Goal: Task Accomplishment & Management: Manage account settings

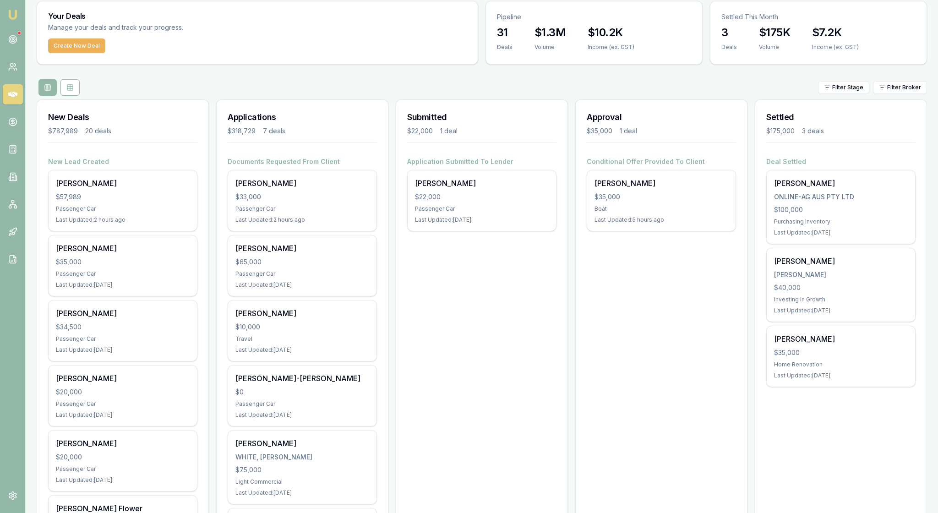
scroll to position [37, 0]
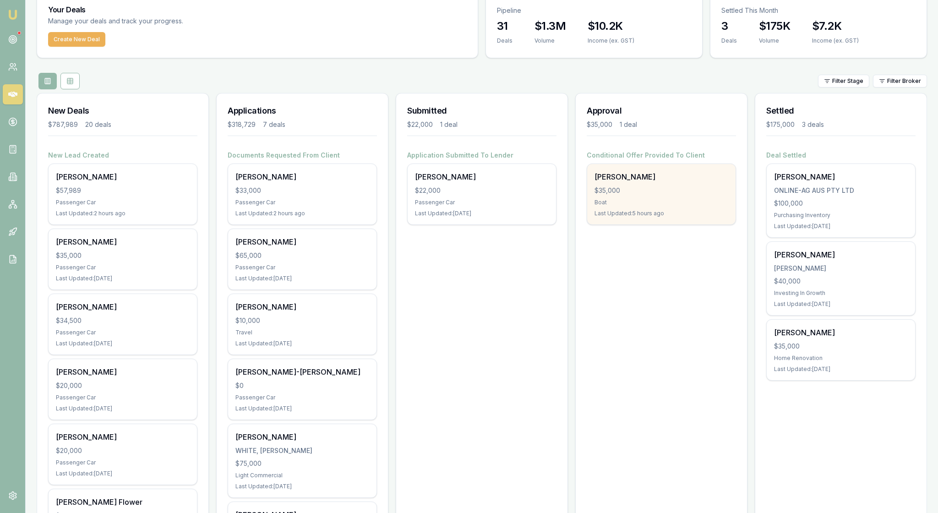
click at [670, 224] on div "Nathan Marsden $35,000 Boat Last Updated: 5 hours ago" at bounding box center [661, 194] width 148 height 60
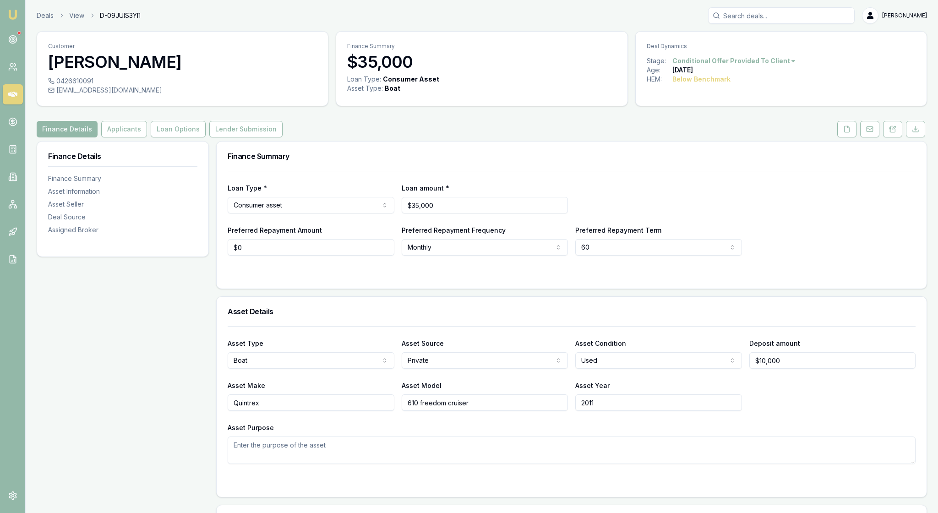
click at [753, 256] on div "Preferred Repayment Amount $0 Preferred Repayment Frequency Monthly Weekly Fort…" at bounding box center [572, 239] width 688 height 31
click at [843, 133] on icon at bounding box center [846, 128] width 7 height 7
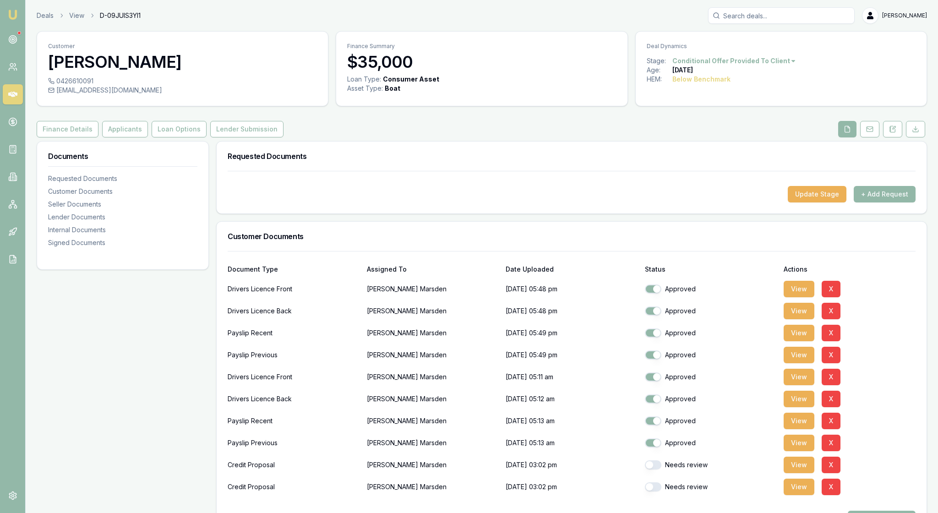
click at [802, 160] on h3 "Requested Documents" at bounding box center [572, 156] width 688 height 7
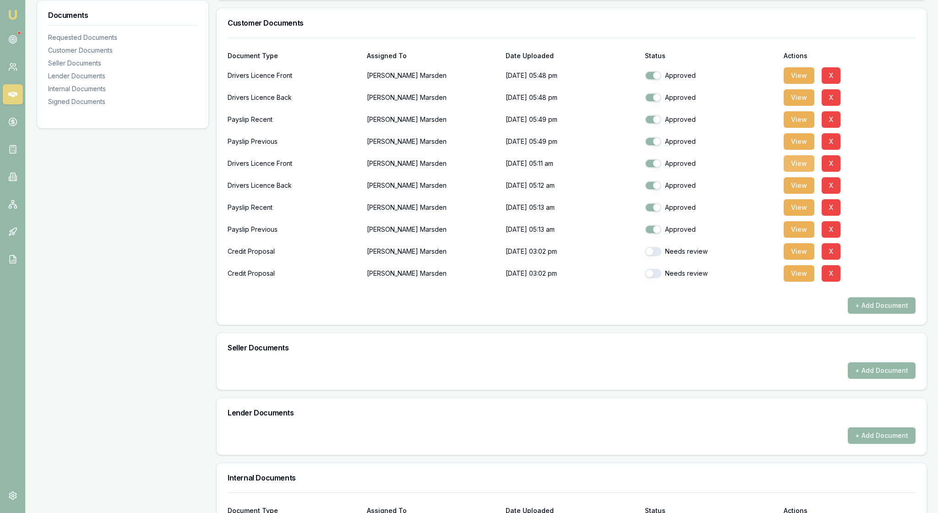
scroll to position [203, 0]
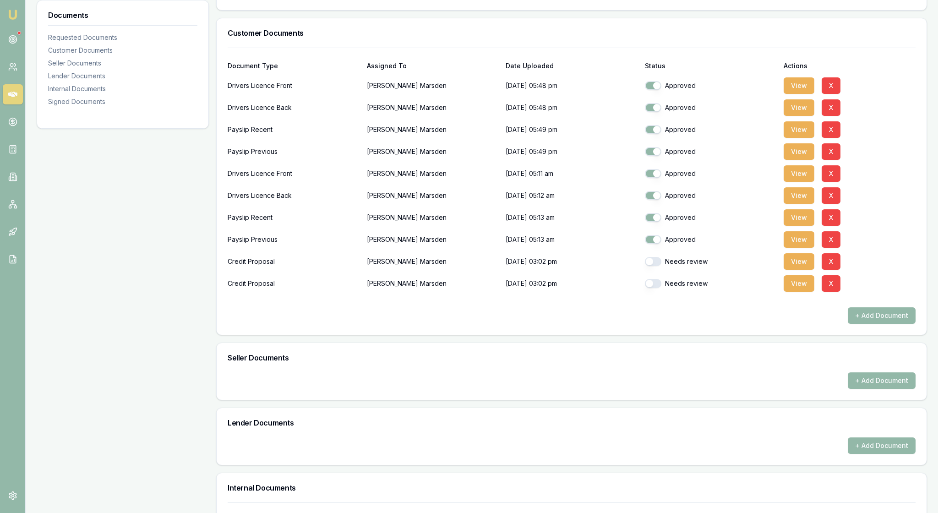
click at [659, 266] on button "button" at bounding box center [653, 261] width 16 height 9
checkbox input "true"
click at [659, 288] on button "button" at bounding box center [653, 283] width 16 height 9
checkbox input "true"
click at [899, 324] on button "+ Add Document" at bounding box center [882, 315] width 68 height 16
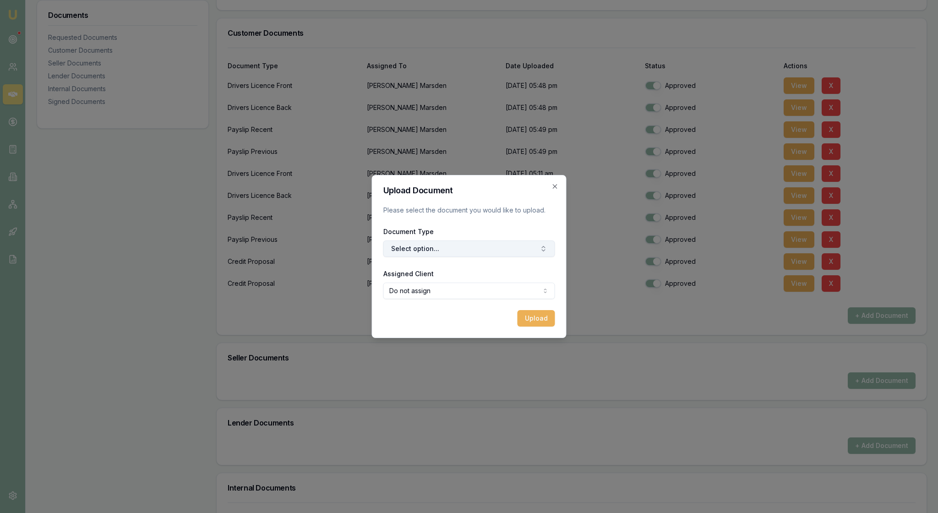
click at [532, 249] on button "Select option..." at bounding box center [469, 248] width 172 height 16
type input "private"
click at [553, 183] on icon "button" at bounding box center [554, 186] width 7 height 7
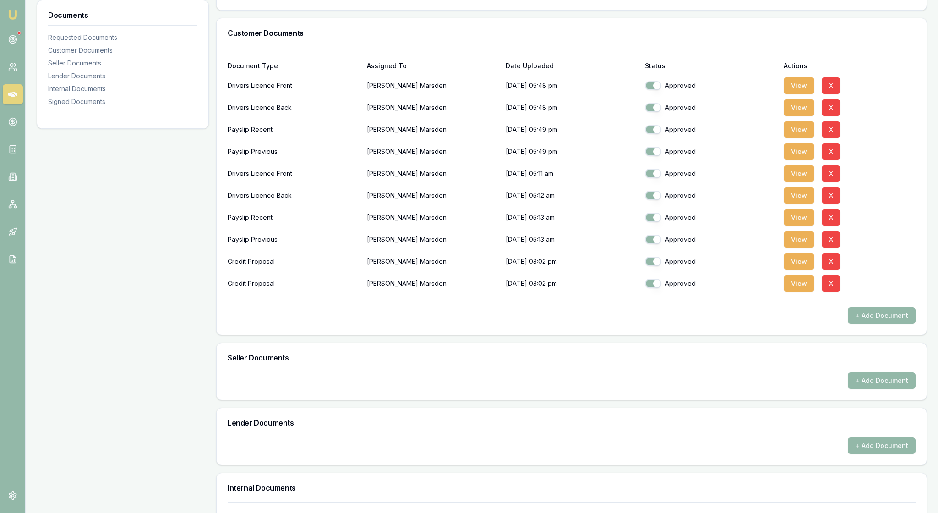
click at [169, 183] on div "Documents Requested Documents Customer Documents Seller Documents Lender Docume…" at bounding box center [123, 383] width 172 height 891
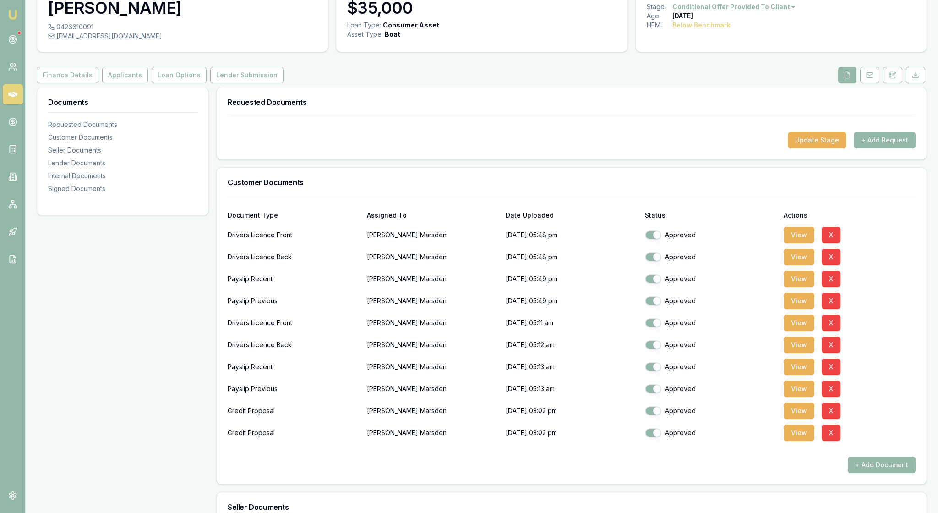
scroll to position [-1, 0]
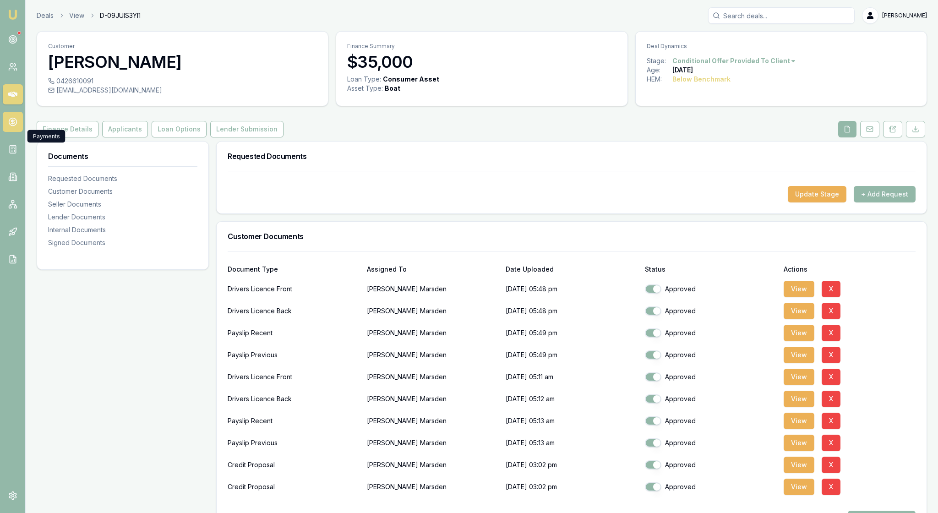
click at [16, 132] on link at bounding box center [13, 122] width 20 height 20
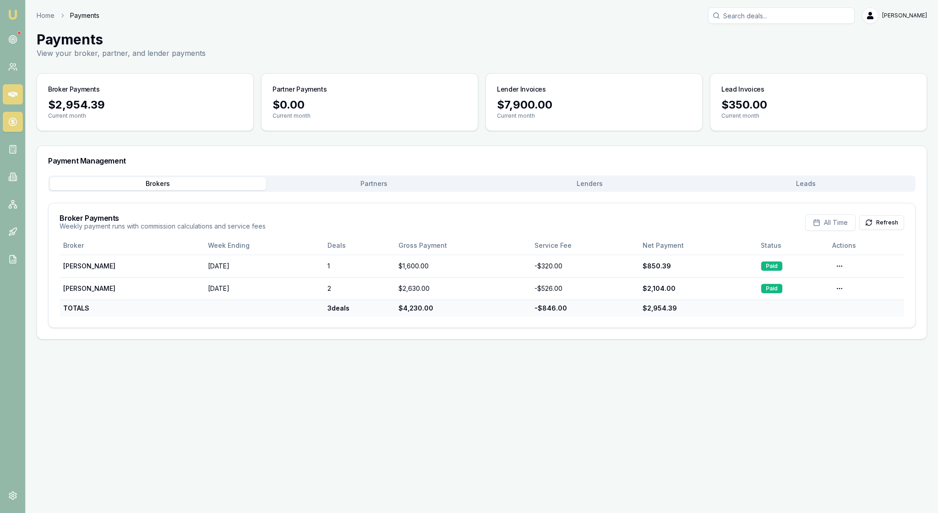
click at [16, 97] on icon at bounding box center [12, 94] width 9 height 5
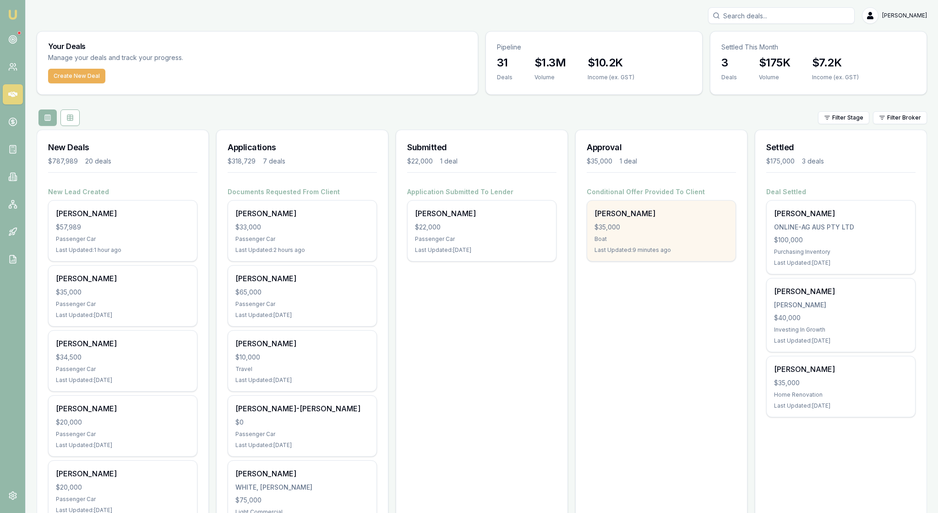
click at [662, 261] on div "Nathan Marsden $35,000 Boat Last Updated: 9 minutes ago" at bounding box center [661, 231] width 148 height 60
click at [675, 232] on div "$35,000" at bounding box center [661, 227] width 134 height 9
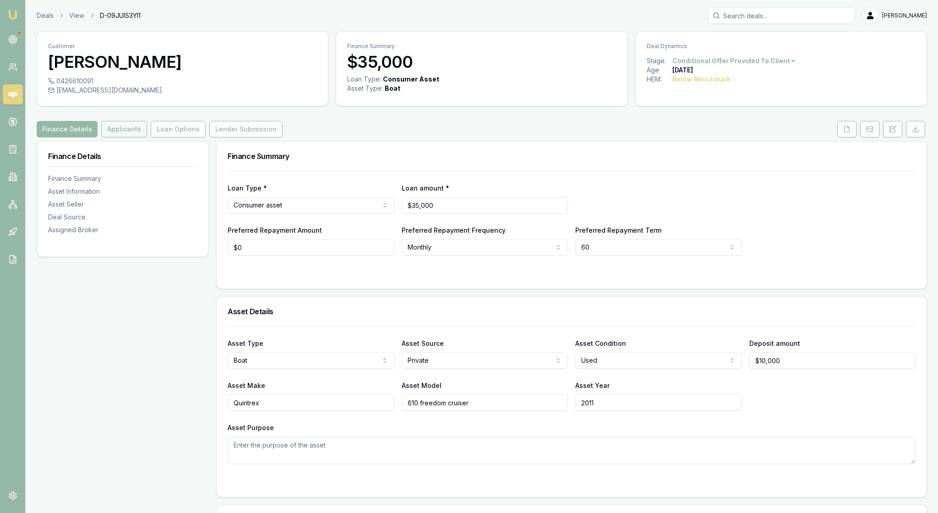
click at [147, 137] on button "Applicants" at bounding box center [124, 129] width 46 height 16
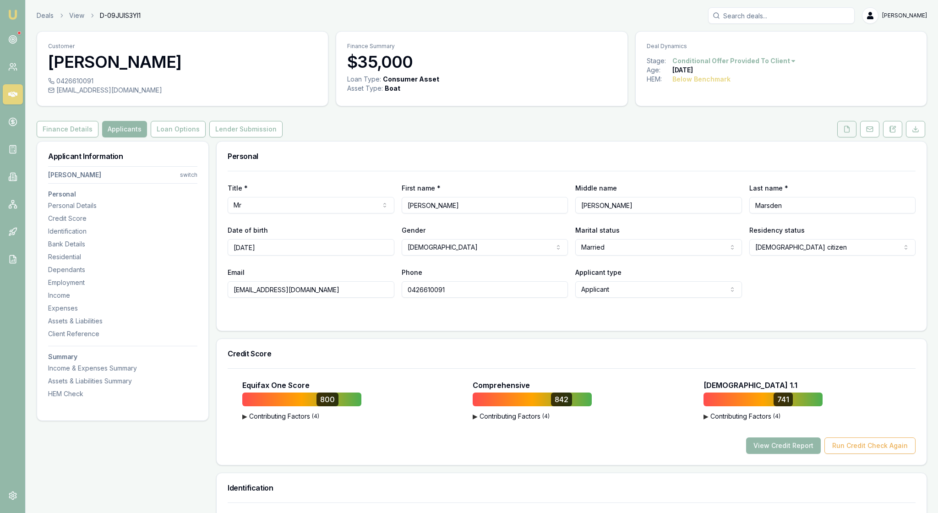
click at [843, 133] on icon at bounding box center [846, 128] width 7 height 7
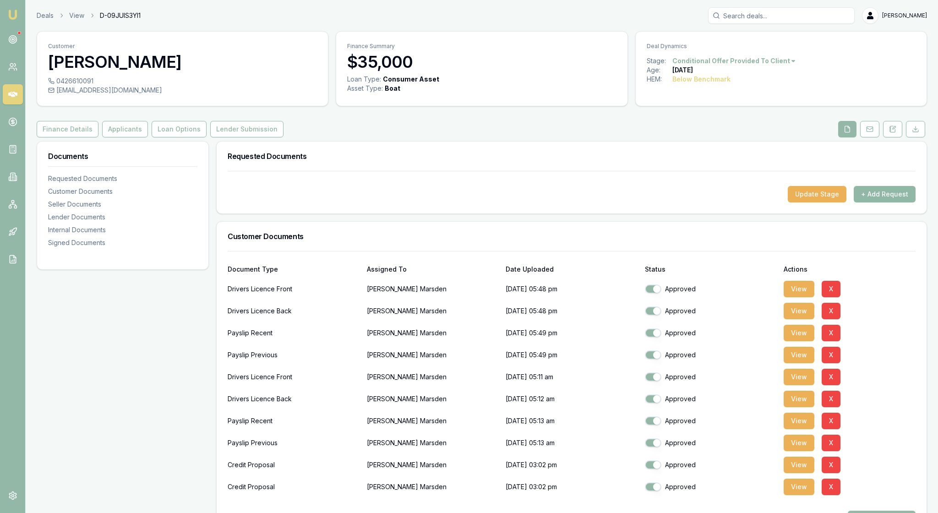
click at [869, 202] on button "+ Add Request" at bounding box center [885, 194] width 62 height 16
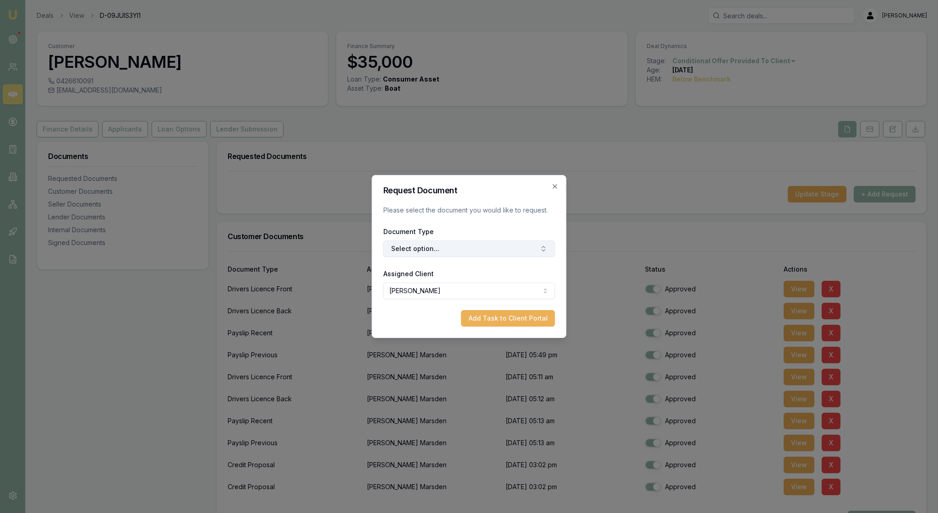
click at [542, 252] on icon "button" at bounding box center [543, 248] width 7 height 7
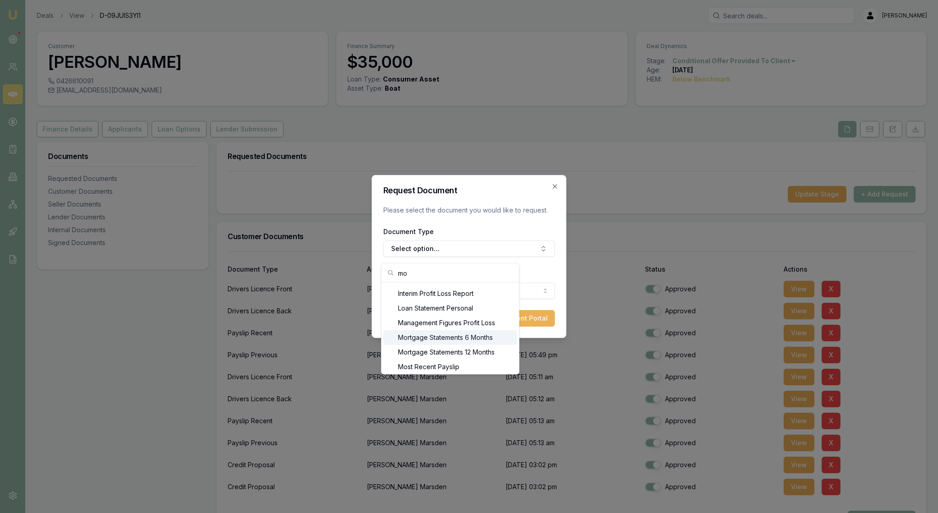
scroll to position [220, 0]
type input "mo"
click at [511, 328] on div "Mortgage Statements 6 Months" at bounding box center [450, 321] width 134 height 15
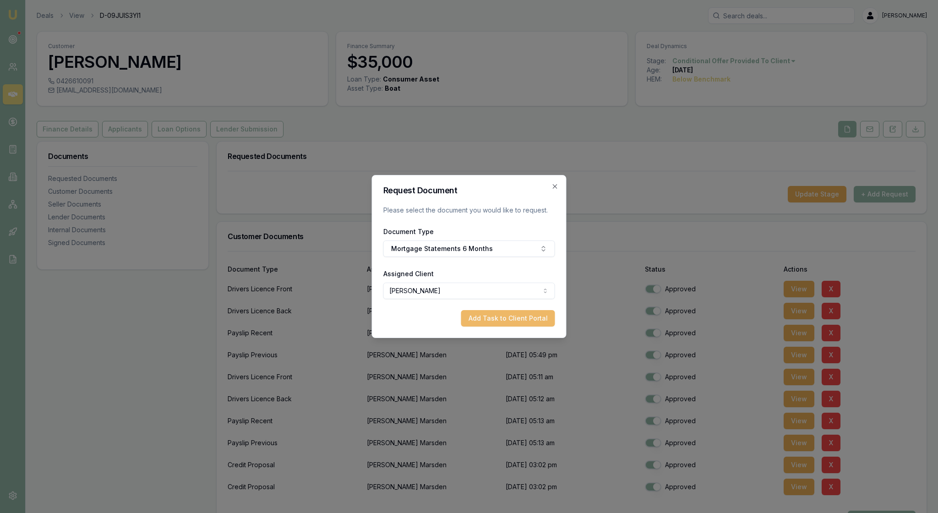
click at [508, 327] on button "Add Task to Client Portal" at bounding box center [508, 318] width 94 height 16
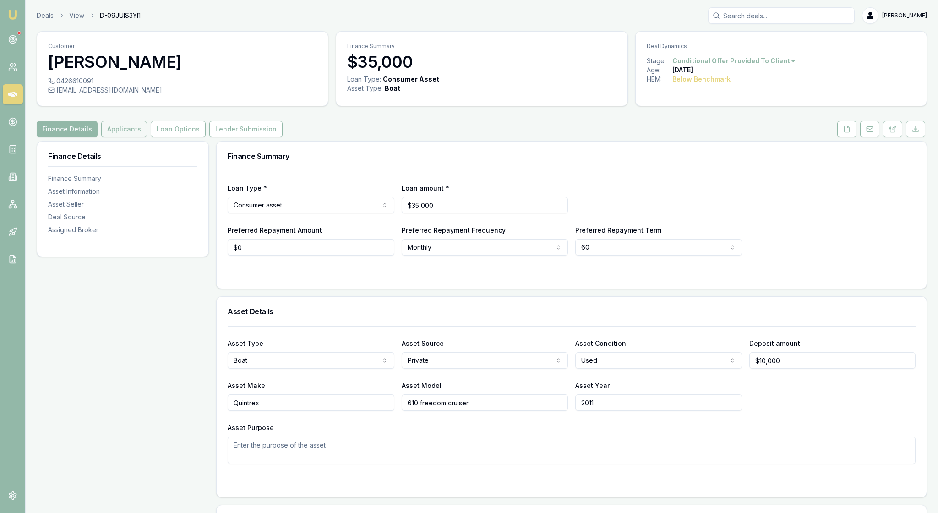
click at [139, 137] on button "Applicants" at bounding box center [124, 129] width 46 height 16
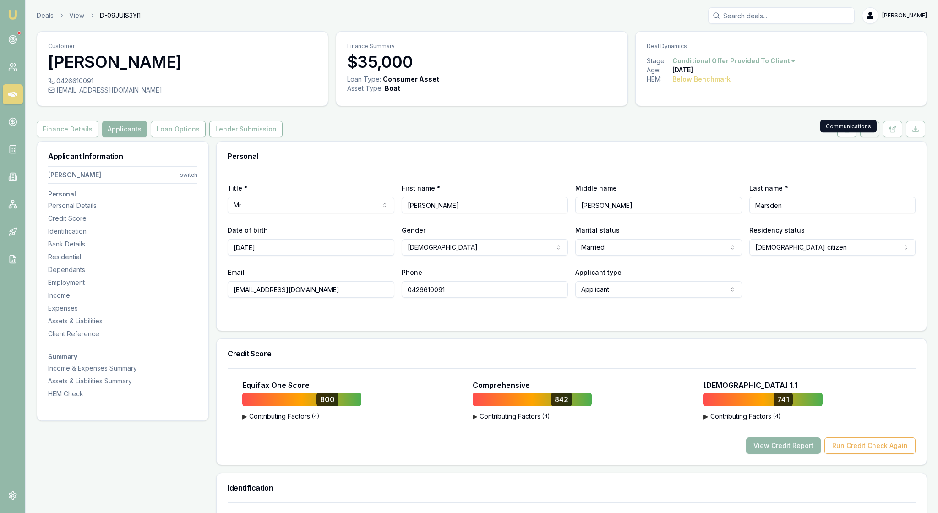
click at [866, 132] on rect at bounding box center [869, 129] width 6 height 5
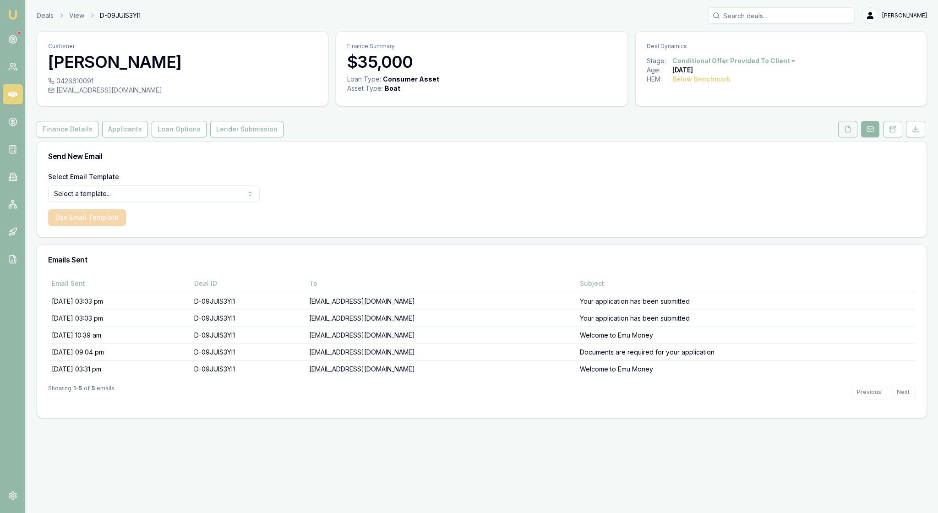
click at [844, 133] on icon at bounding box center [847, 128] width 7 height 7
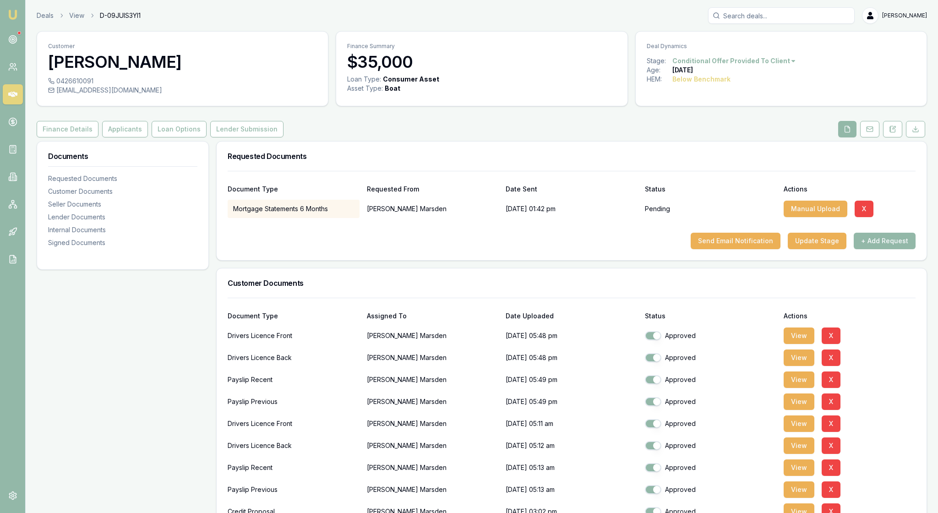
click at [725, 160] on h3 "Requested Documents" at bounding box center [572, 156] width 688 height 7
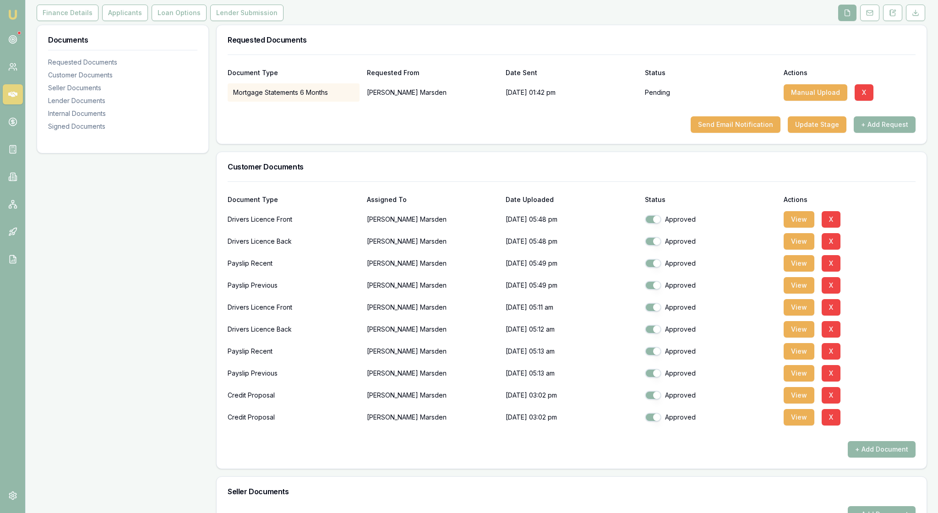
scroll to position [133, 0]
